Goal: Navigation & Orientation: Find specific page/section

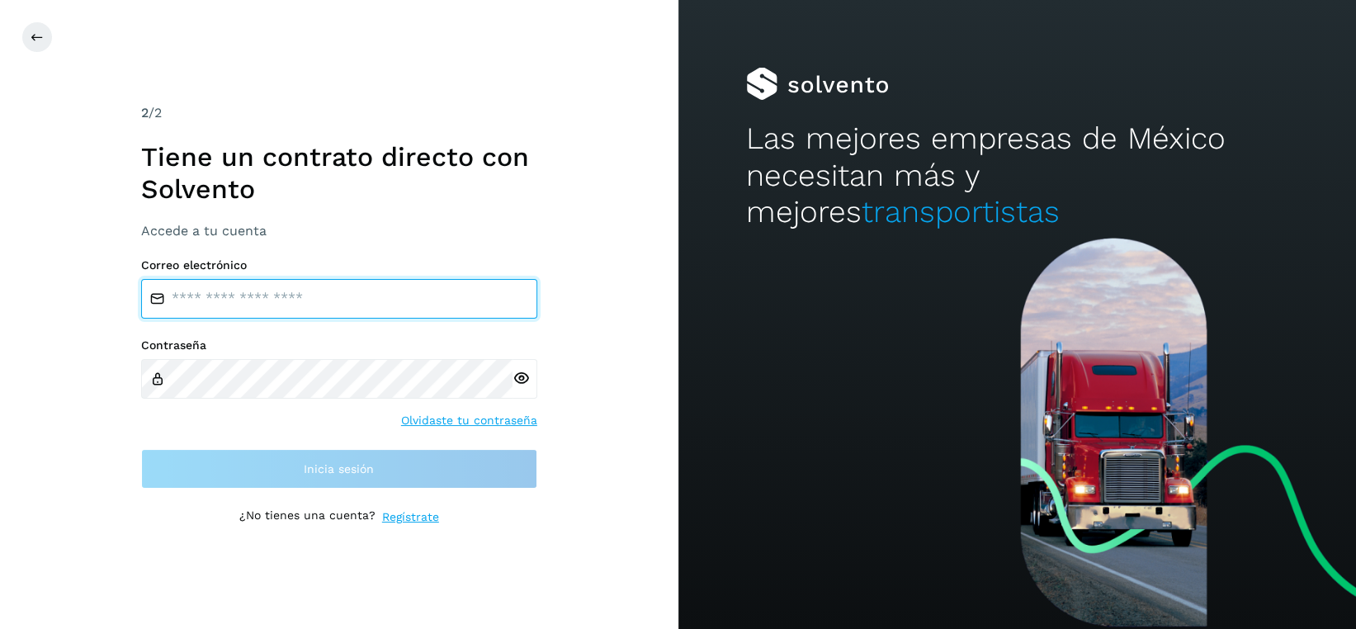
click at [276, 304] on input "email" at bounding box center [339, 299] width 396 height 40
type input "**********"
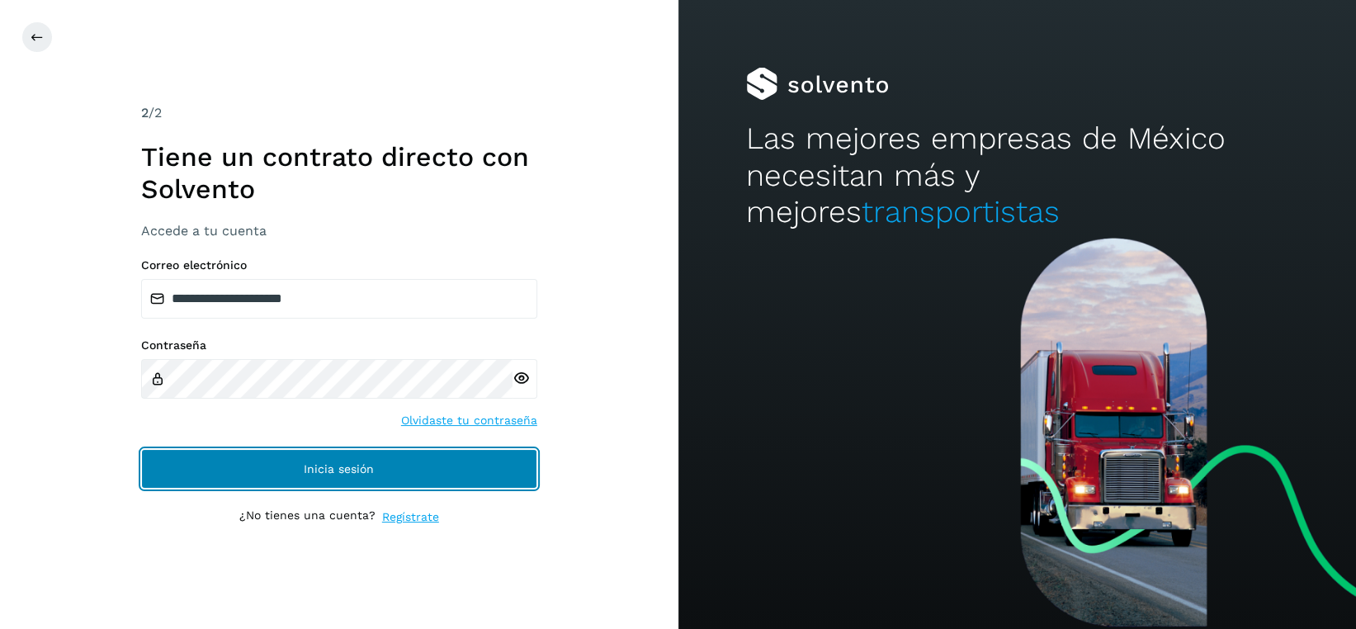
click at [361, 470] on span "Inicia sesión" at bounding box center [339, 469] width 70 height 12
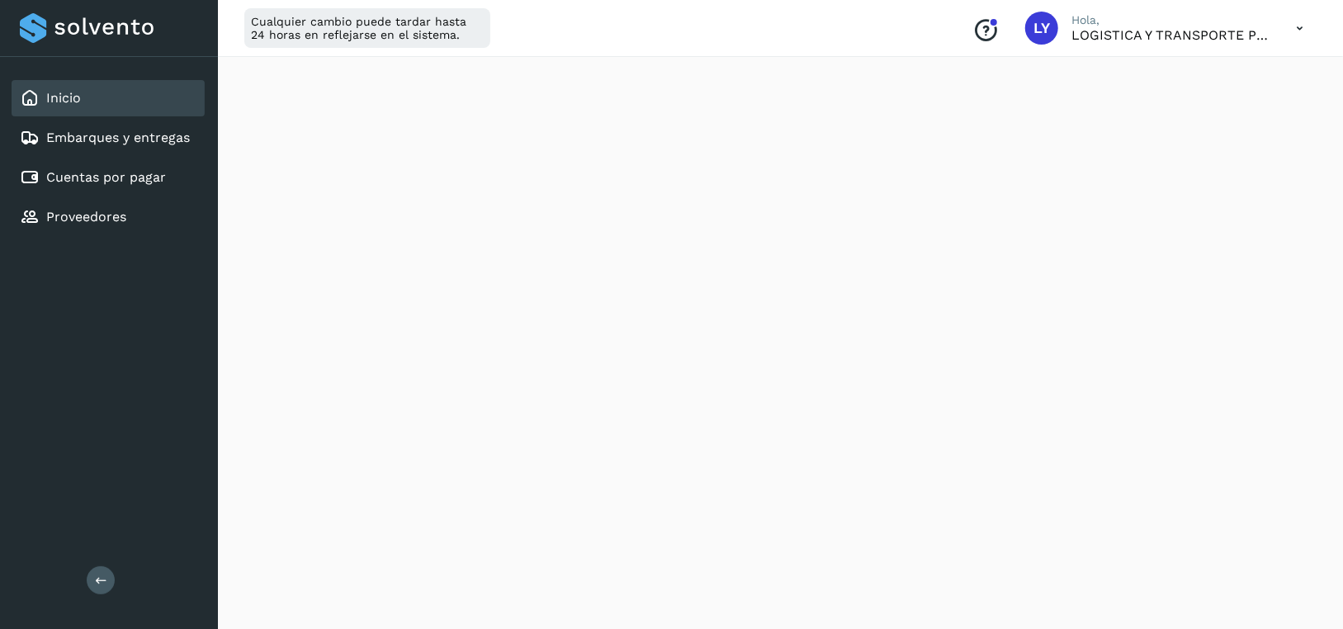
scroll to position [908, 0]
click at [130, 168] on div "Cuentas por pagar" at bounding box center [93, 178] width 146 height 20
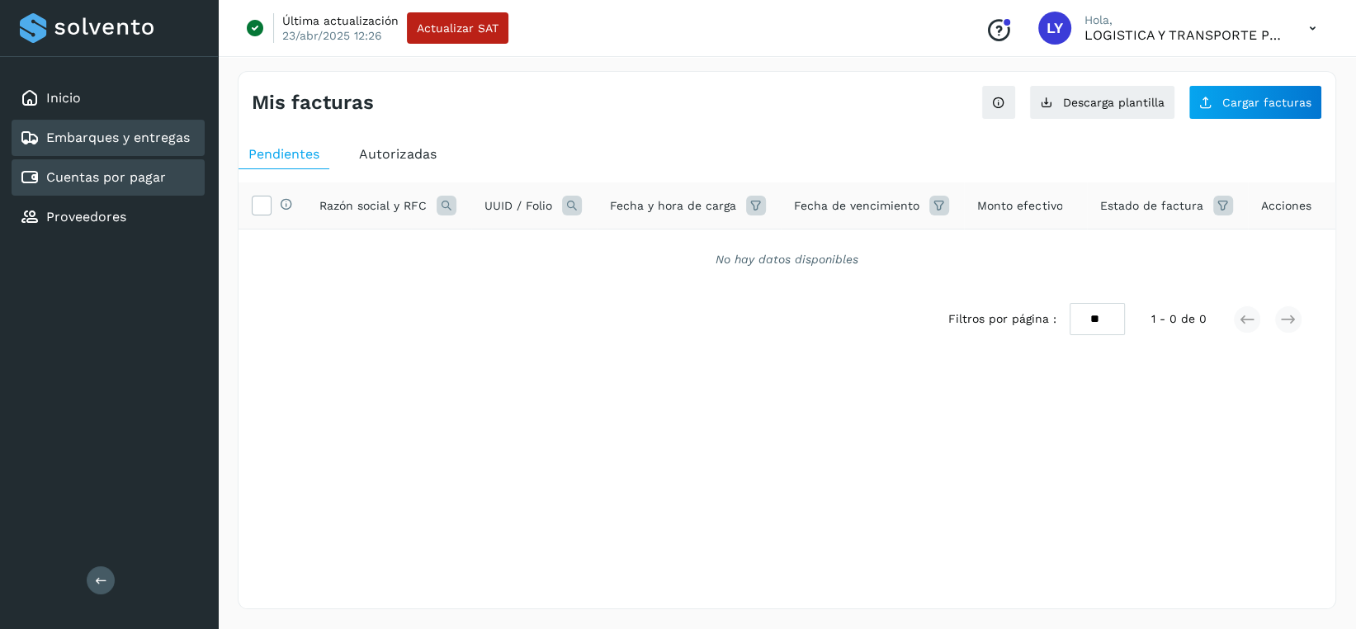
click at [120, 143] on link "Embarques y entregas" at bounding box center [118, 138] width 144 height 16
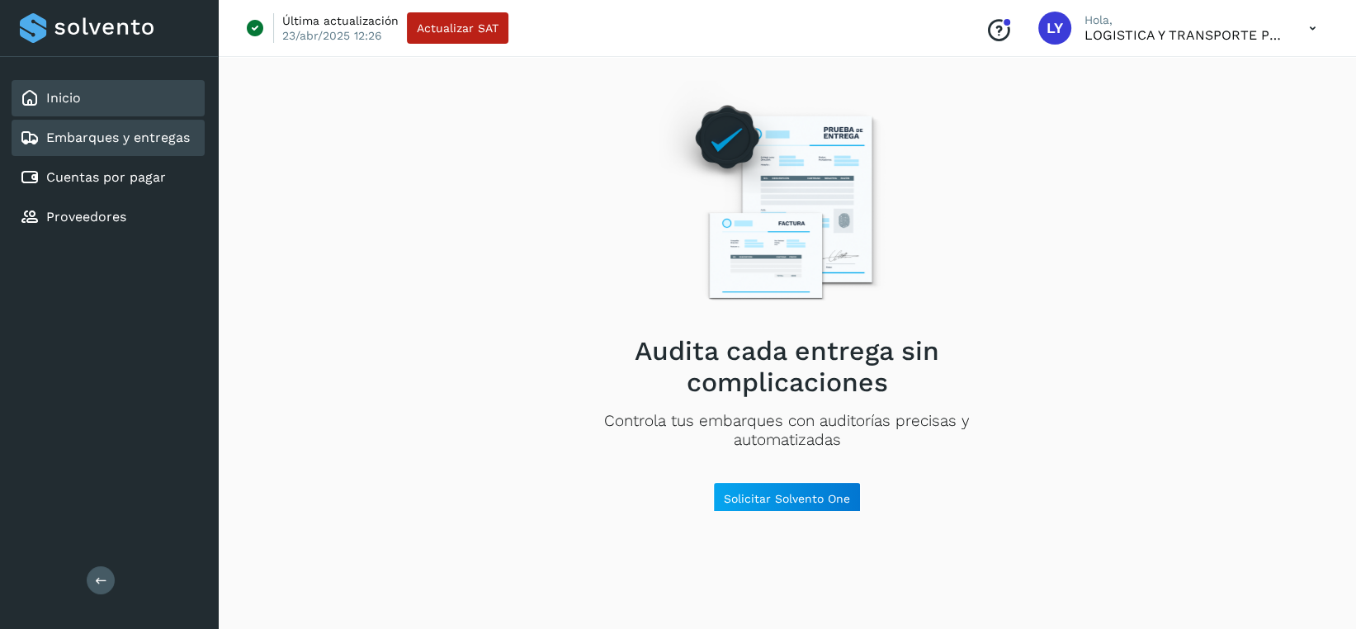
click at [99, 87] on div "Inicio" at bounding box center [108, 98] width 193 height 36
